Goal: Information Seeking & Learning: Understand process/instructions

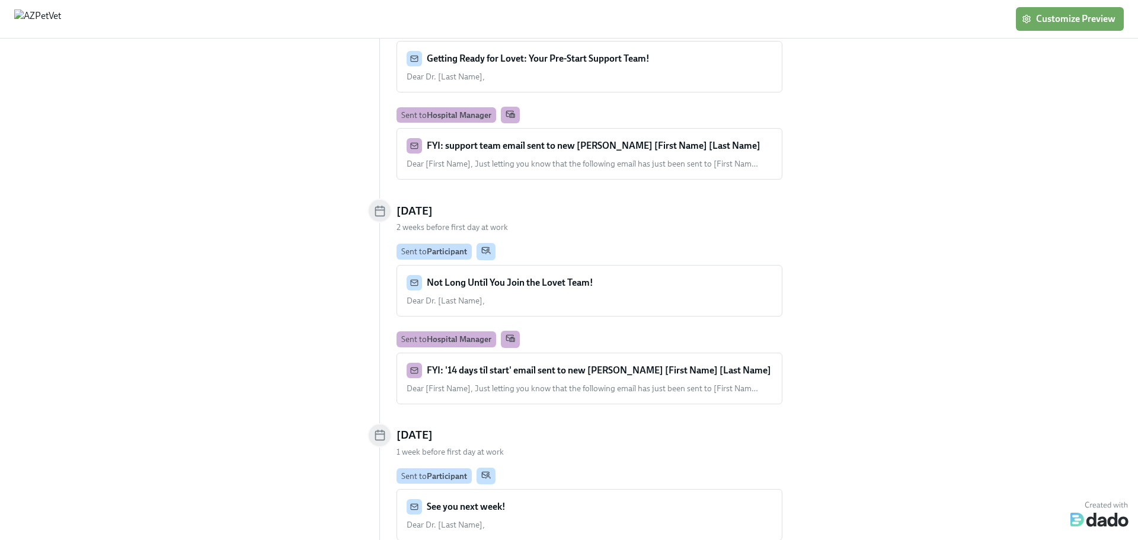
scroll to position [237, 0]
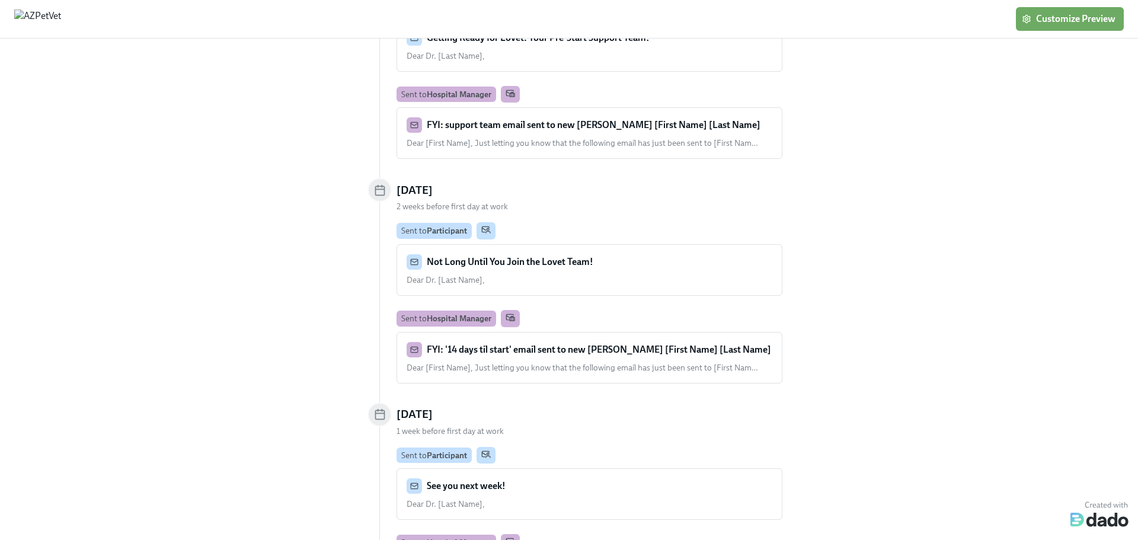
click at [575, 266] on strong "Not Long Until You Join the Lovet Team!" at bounding box center [510, 261] width 167 height 11
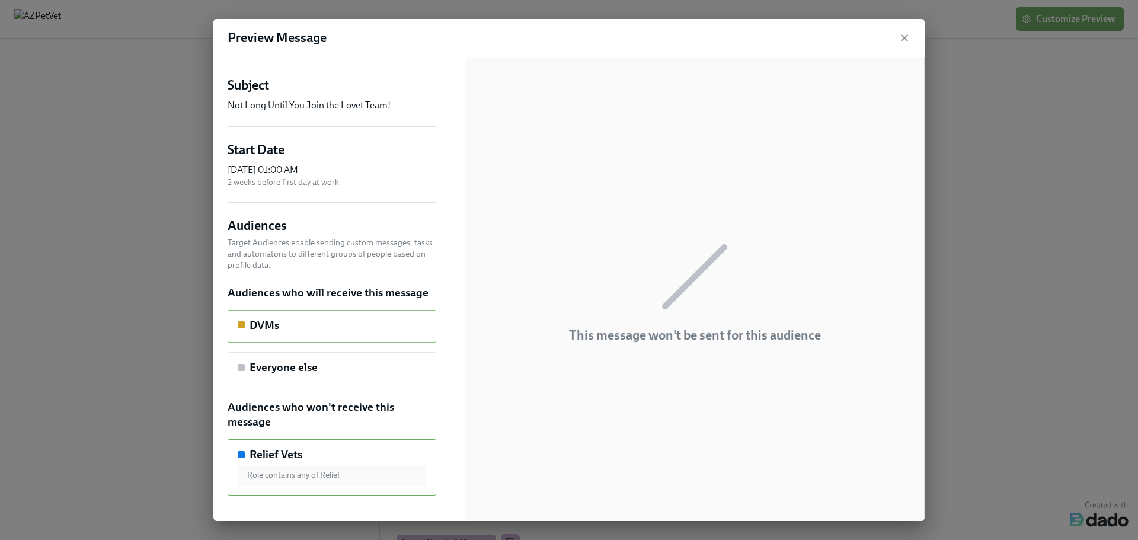
click at [302, 330] on div "DVMs" at bounding box center [332, 325] width 188 height 15
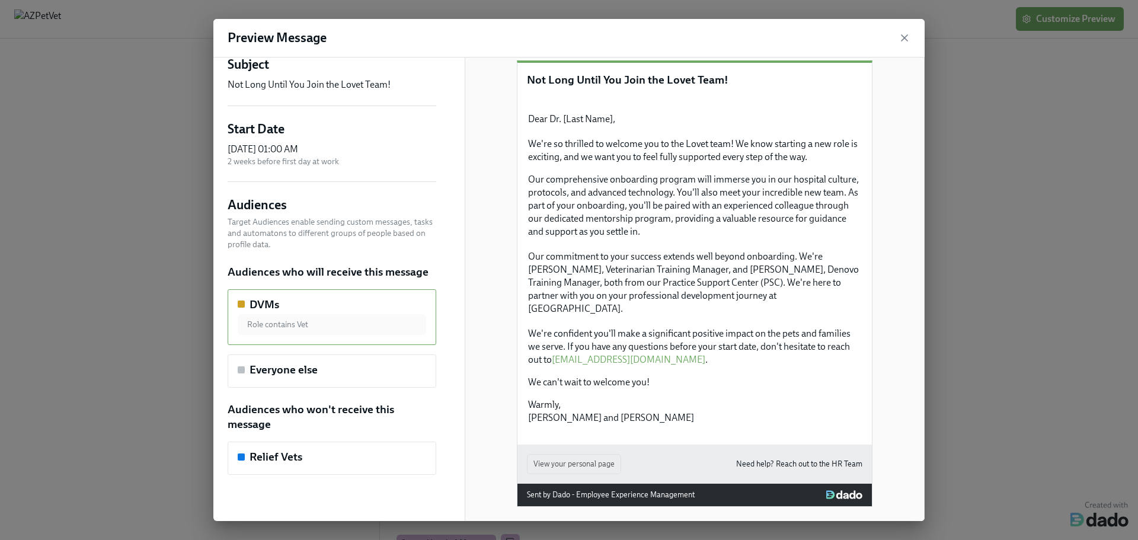
click at [567, 35] on div "Preview Message" at bounding box center [568, 38] width 711 height 39
click at [906, 34] on icon "button" at bounding box center [905, 38] width 12 height 12
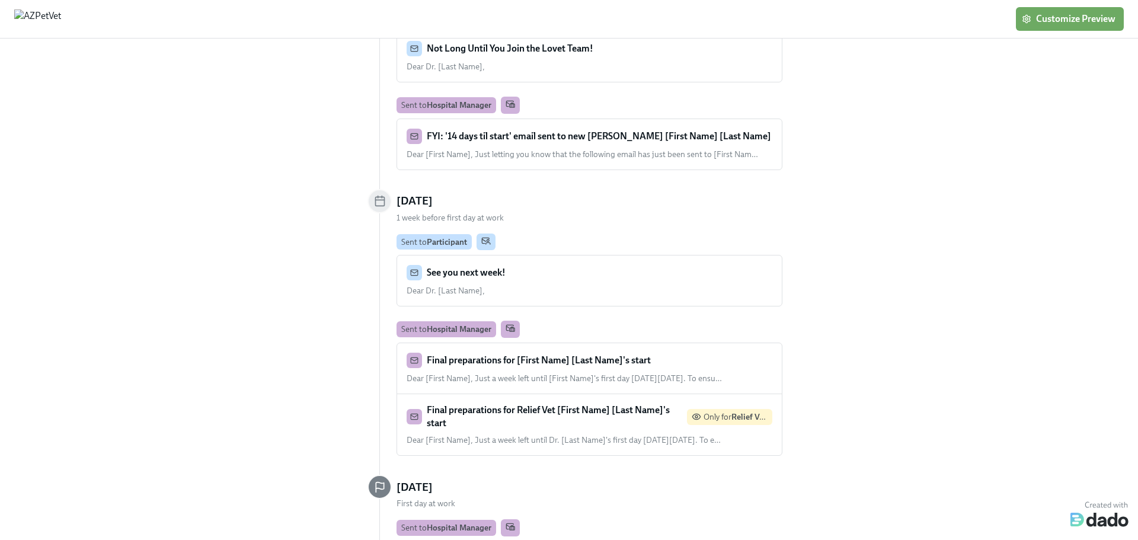
scroll to position [474, 0]
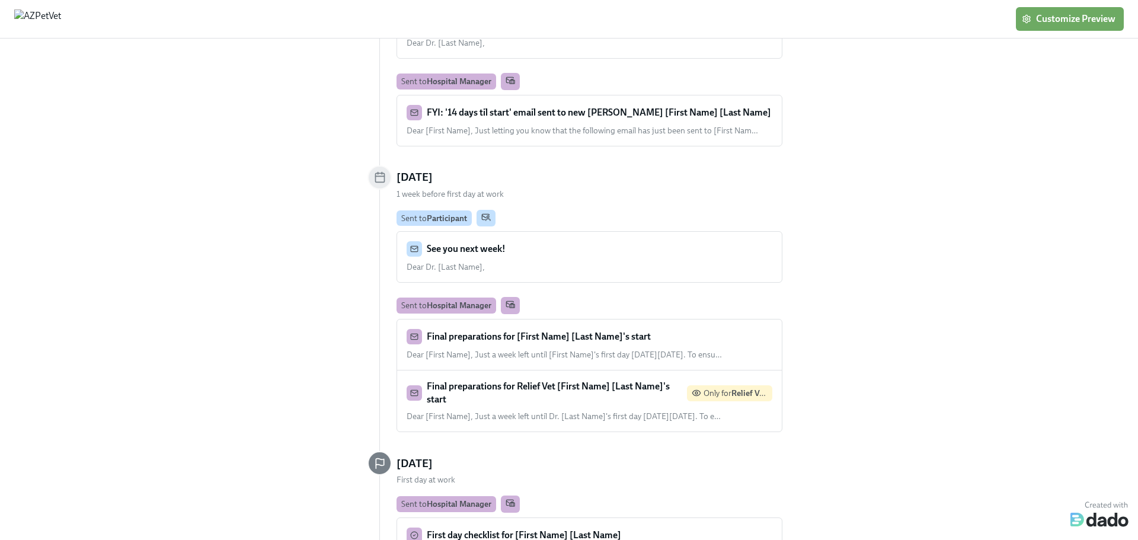
click at [462, 252] on strong "See you next week!" at bounding box center [466, 248] width 79 height 11
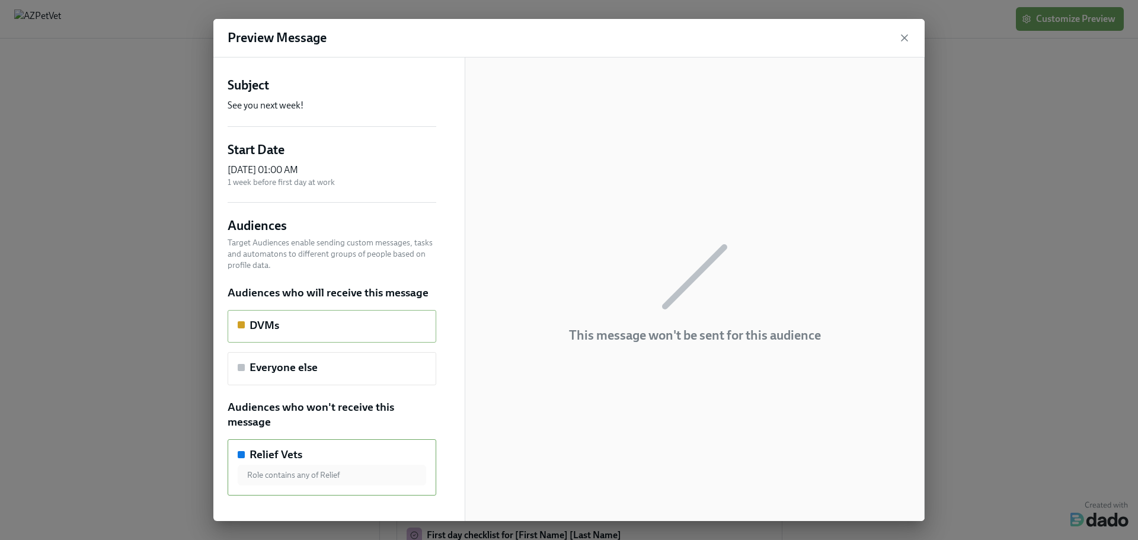
click at [278, 324] on h5 "DVMs" at bounding box center [265, 325] width 30 height 15
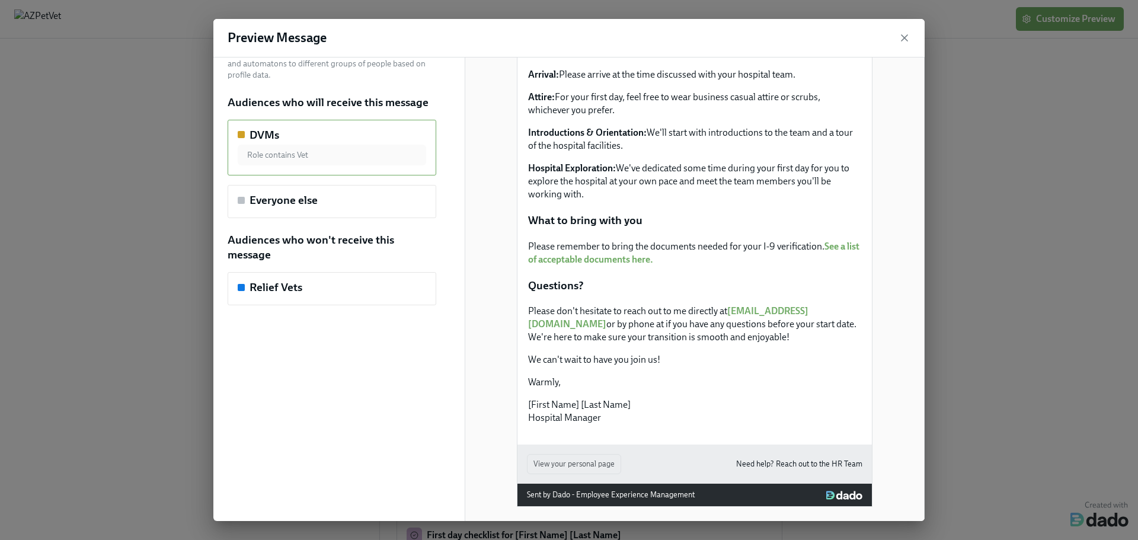
scroll to position [356, 0]
drag, startPoint x: 1087, startPoint y: 382, endPoint x: 1046, endPoint y: 392, distance: 42.8
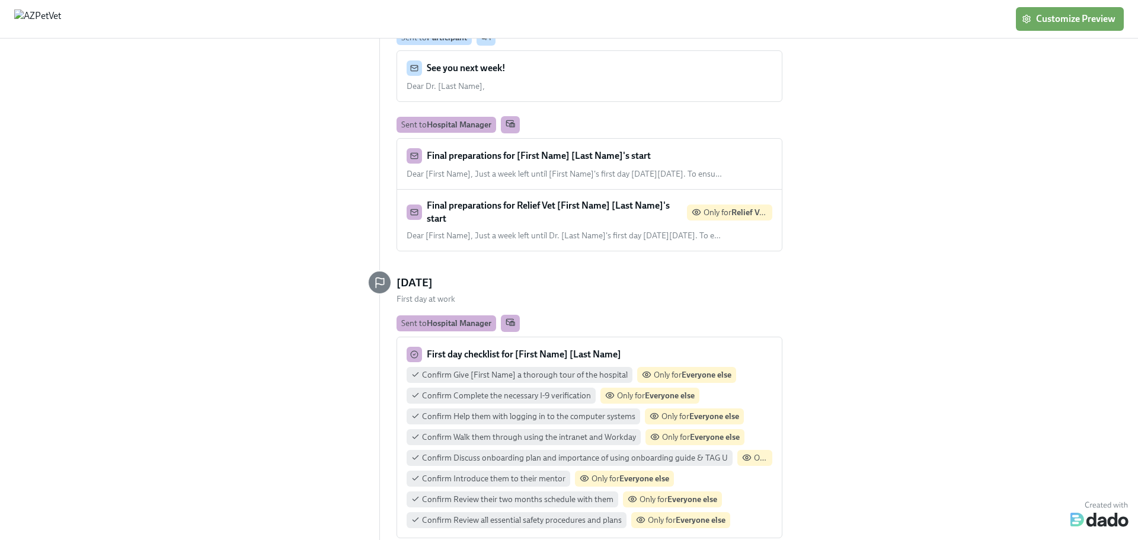
scroll to position [889, 0]
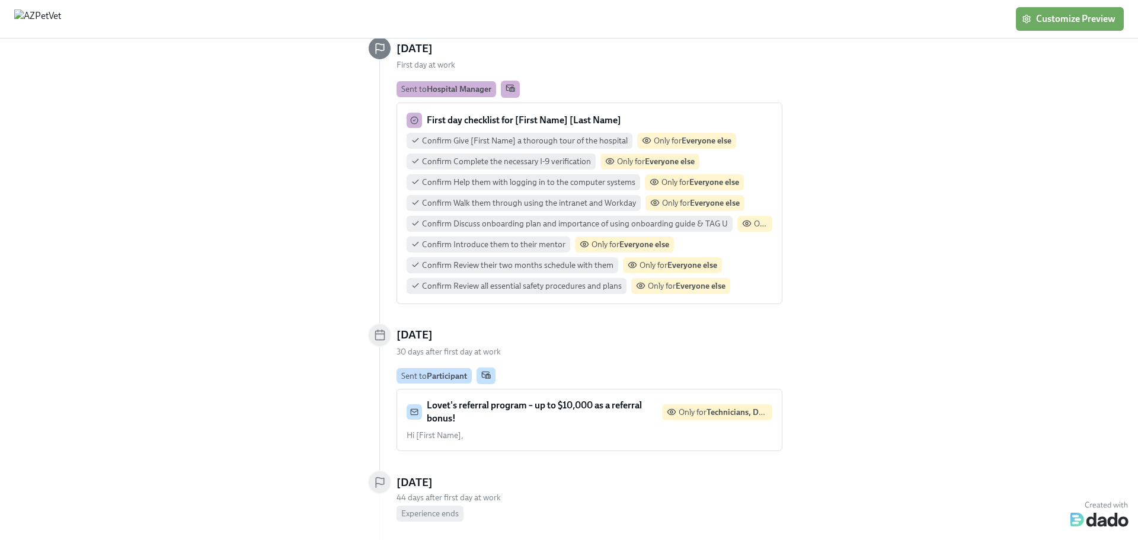
click at [534, 114] on strong "First day checklist for [First Name] [Last Name]" at bounding box center [524, 119] width 194 height 11
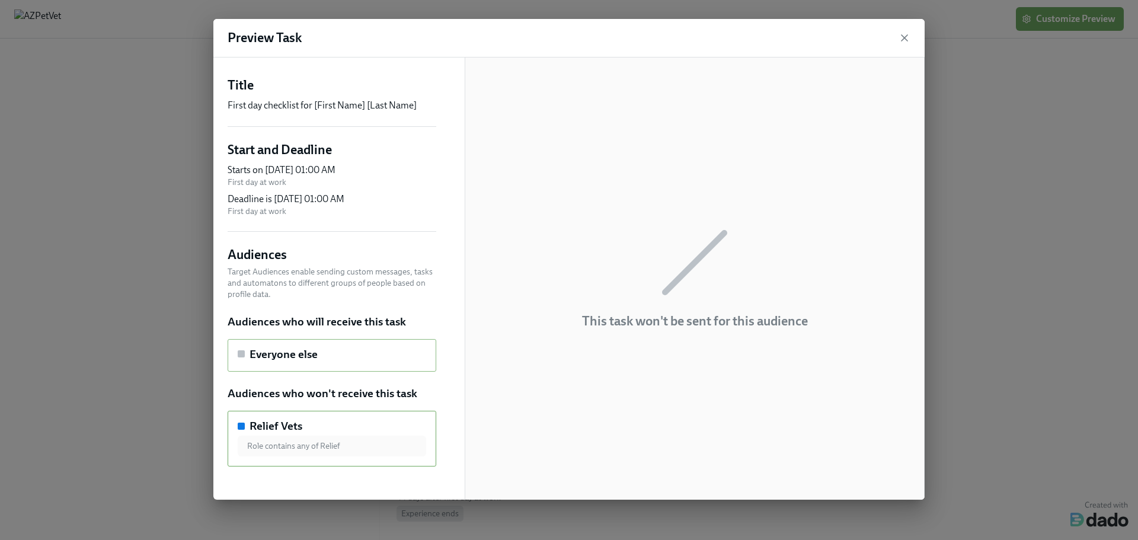
click at [298, 360] on h5 "Everyone else" at bounding box center [284, 354] width 68 height 15
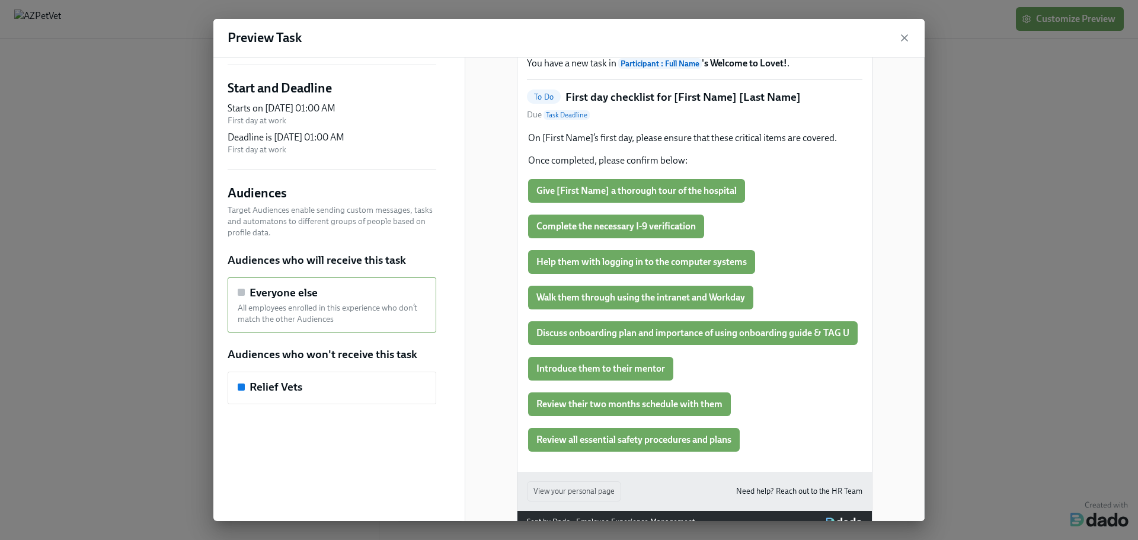
scroll to position [104, 0]
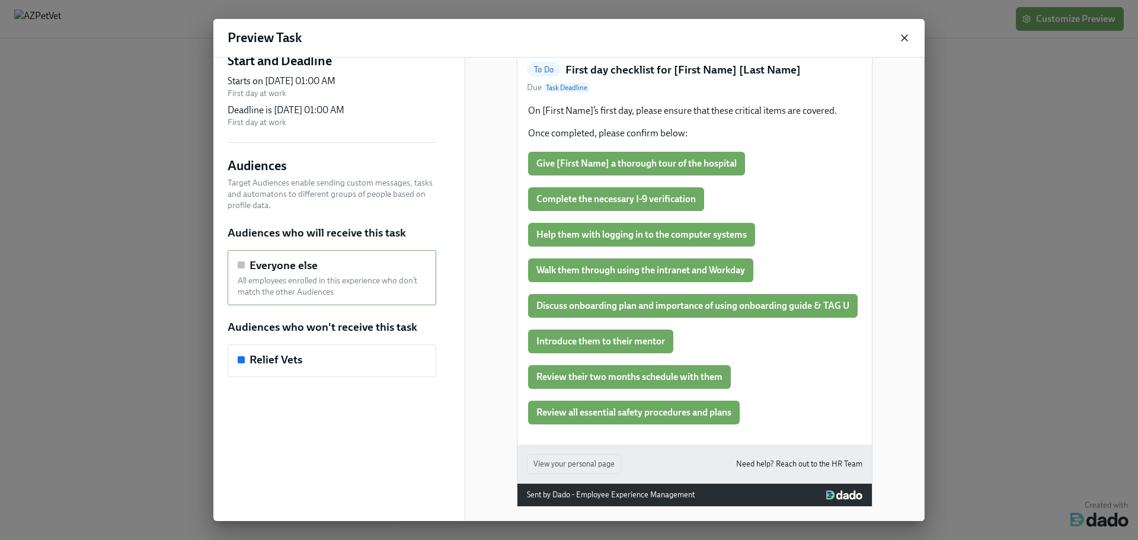
click at [904, 39] on icon "button" at bounding box center [904, 38] width 6 height 6
